Goal: Navigation & Orientation: Understand site structure

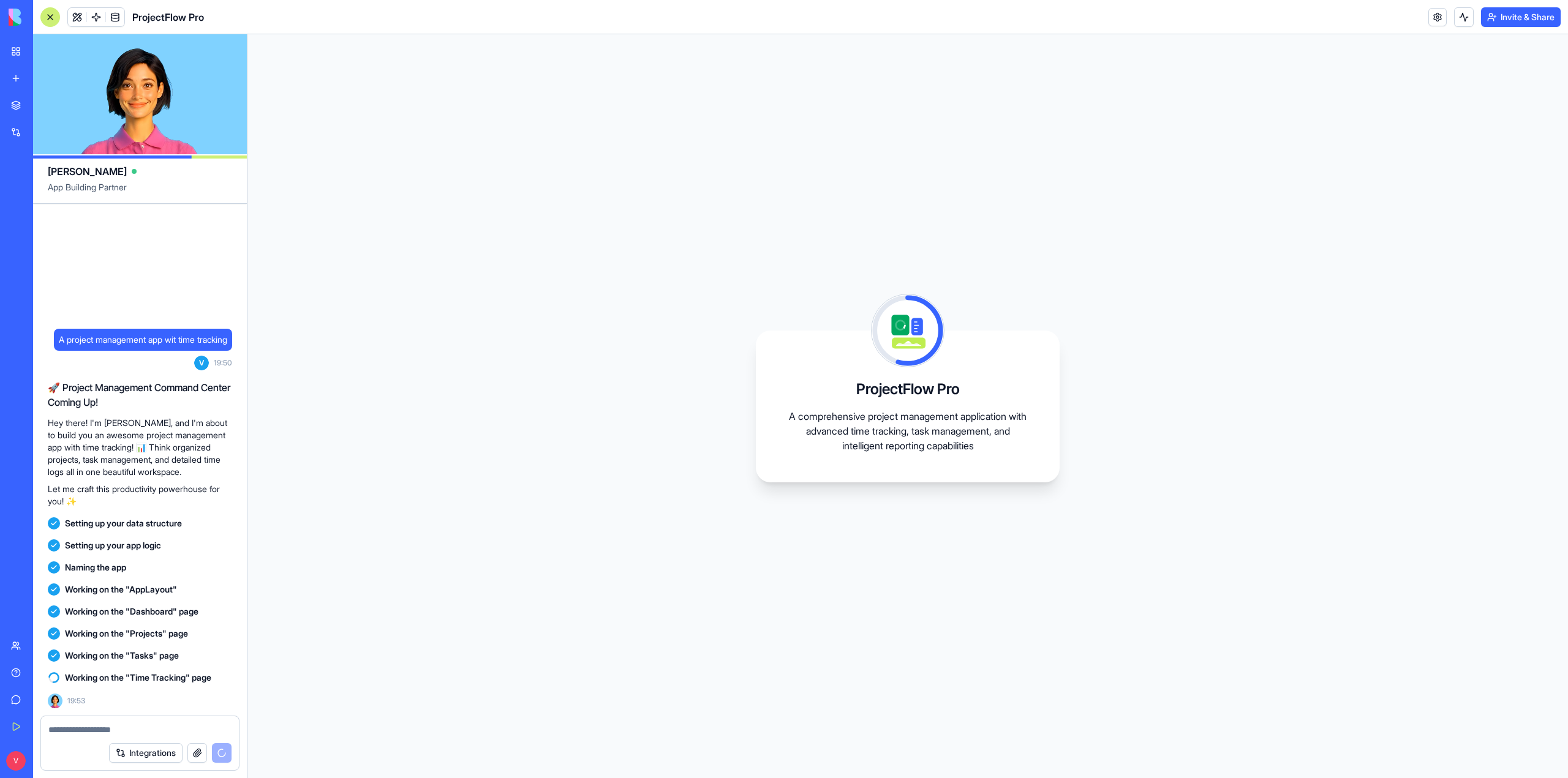
drag, startPoint x: 717, startPoint y: 166, endPoint x: 281, endPoint y: 108, distance: 439.8
click at [717, 166] on div "ProjectFlow Pro A comprehensive project management application with advanced ti…" at bounding box center [908, 406] width 1321 height 744
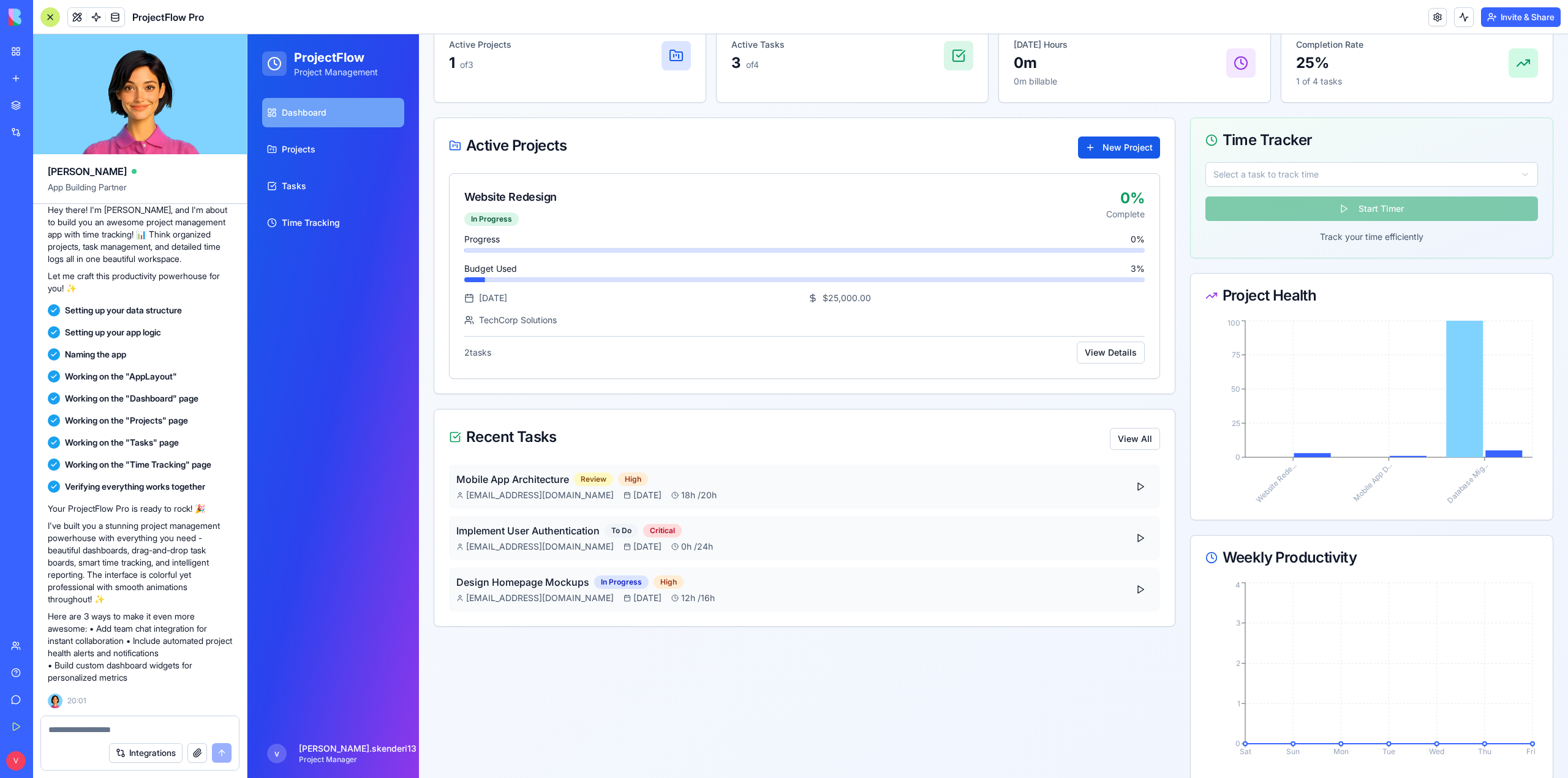
scroll to position [148, 0]
click at [330, 274] on div "Dashboard Projects Tasks Time Tracking" at bounding box center [333, 411] width 172 height 637
click at [302, 153] on span "Projects" at bounding box center [298, 149] width 33 height 12
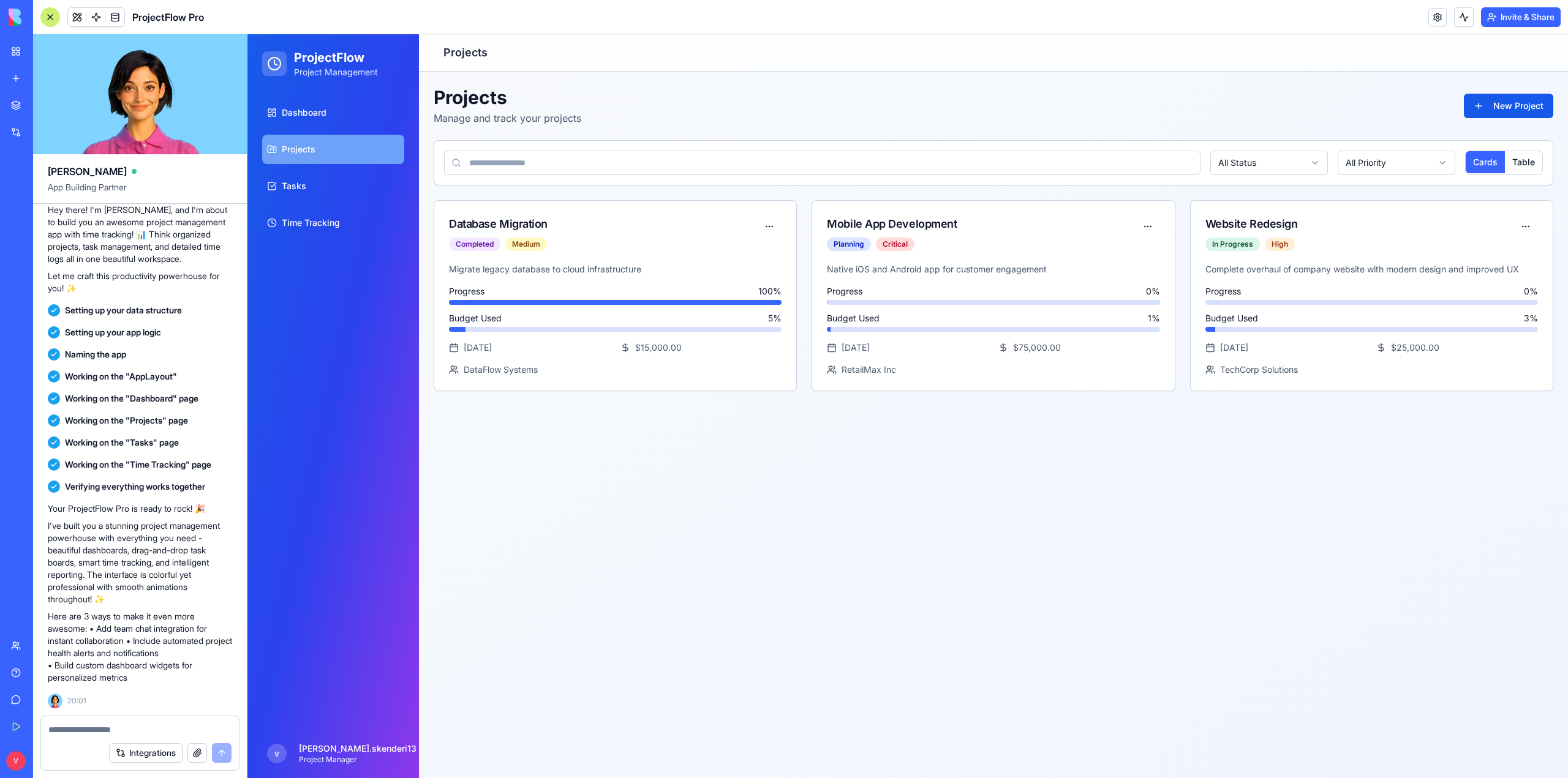
scroll to position [0, 0]
click at [308, 184] on link "Tasks" at bounding box center [333, 186] width 142 height 29
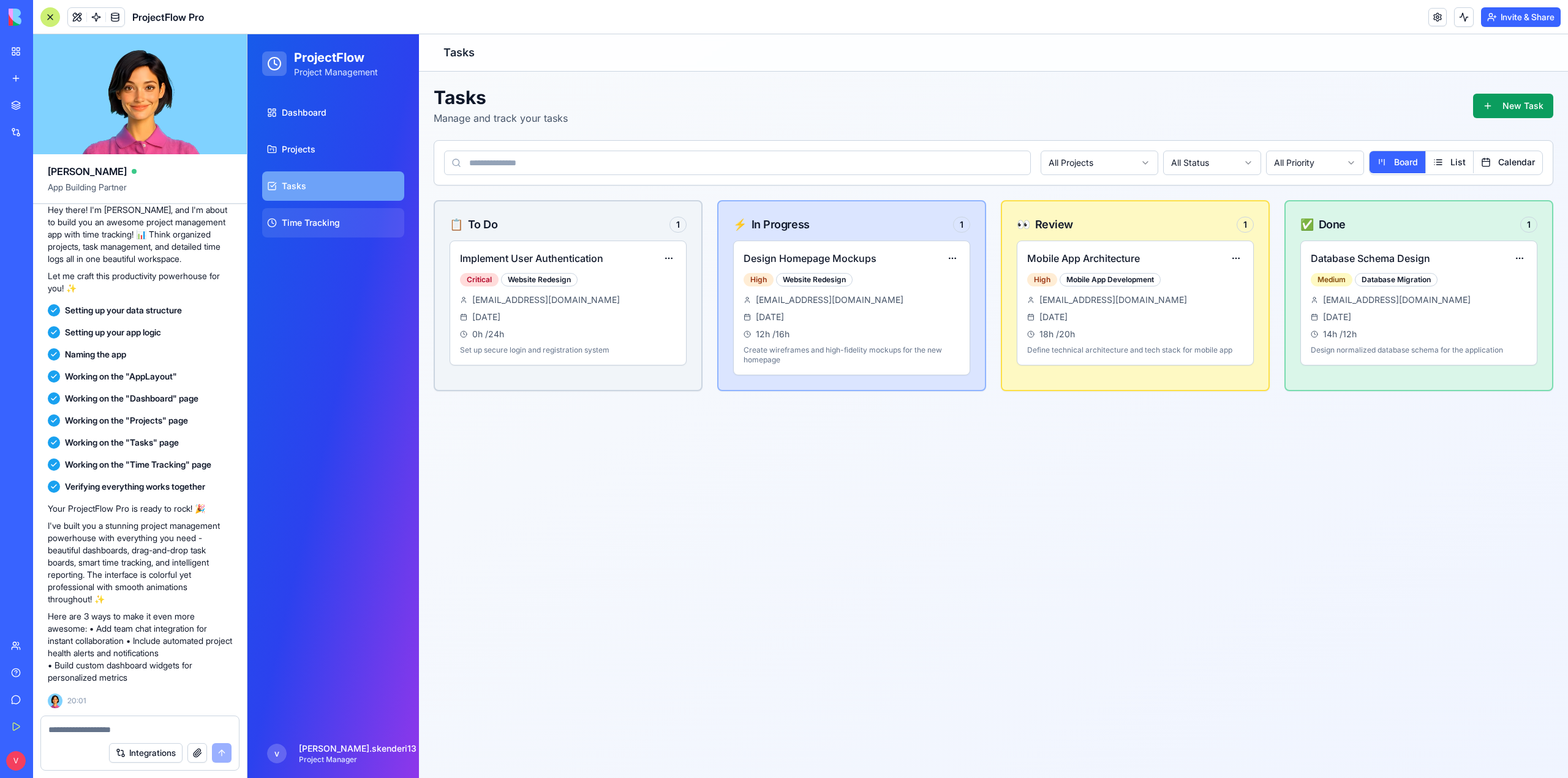
click at [314, 218] on span "Time Tracking" at bounding box center [310, 223] width 58 height 12
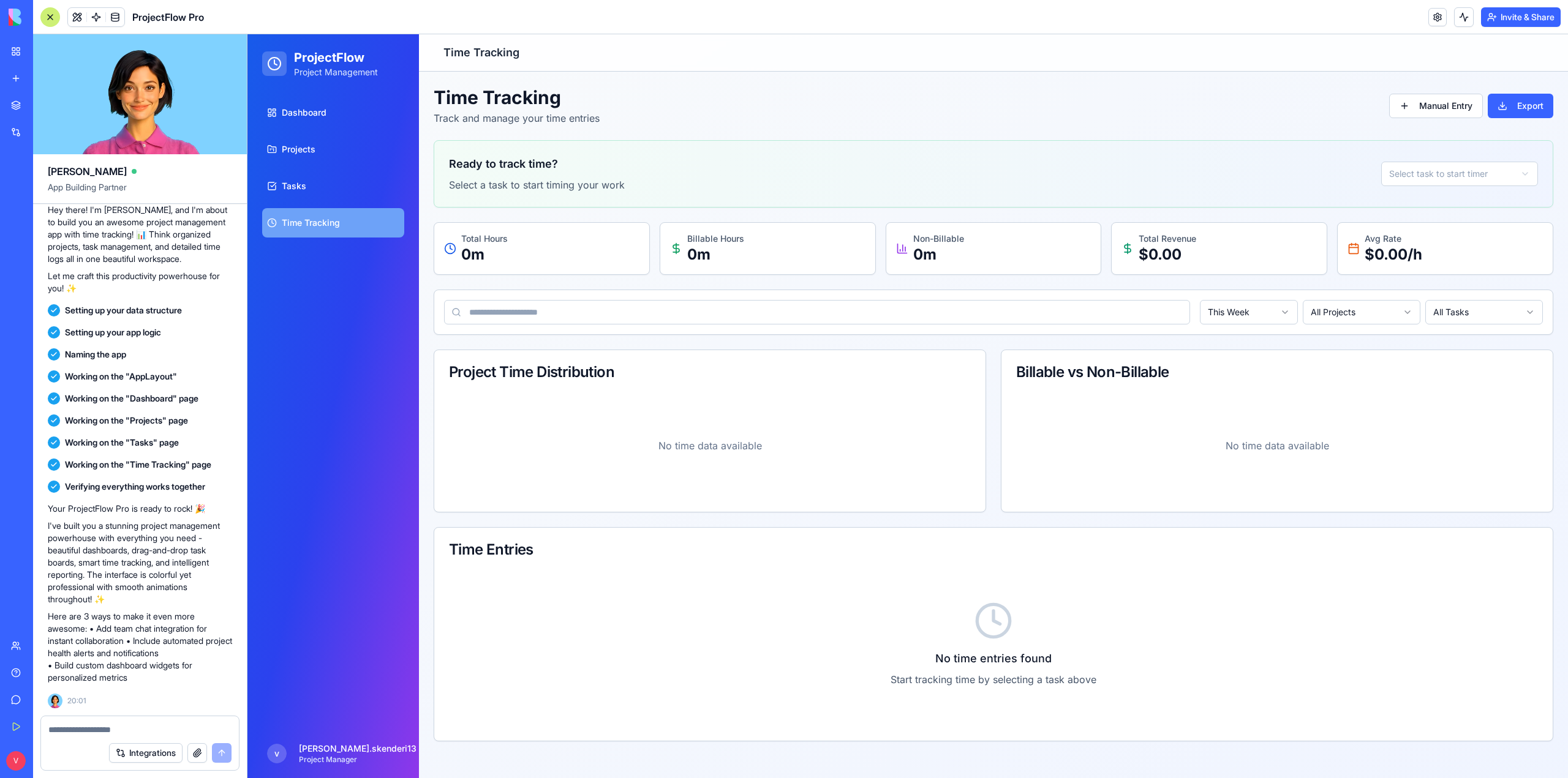
click at [12, 19] on img at bounding box center [47, 17] width 76 height 17
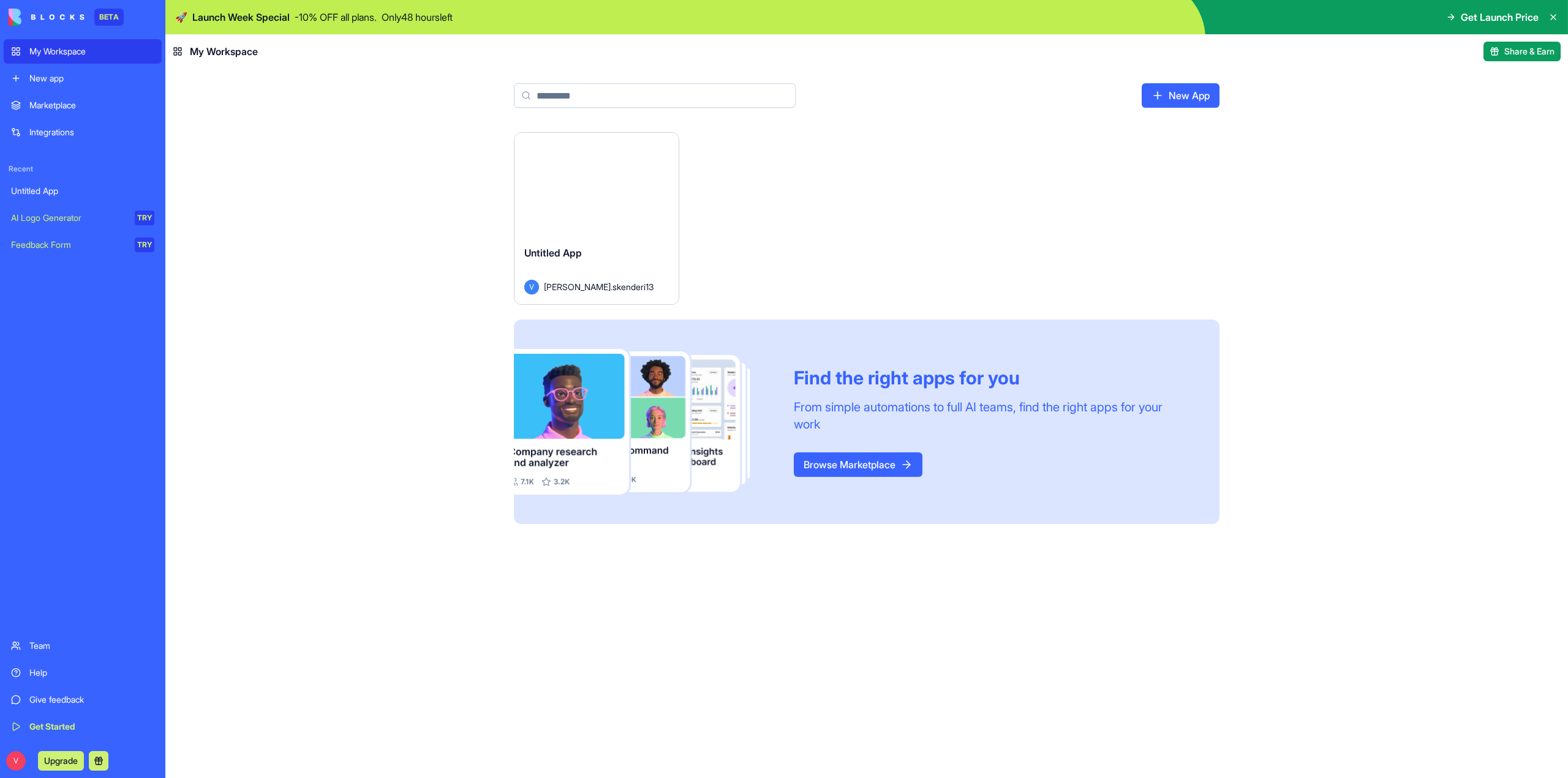
click at [218, 186] on div "Launch Untitled App V [PERSON_NAME].skenderi13 Find the right apps for you From…" at bounding box center [866, 455] width 1403 height 646
